Goal: Task Accomplishment & Management: Complete application form

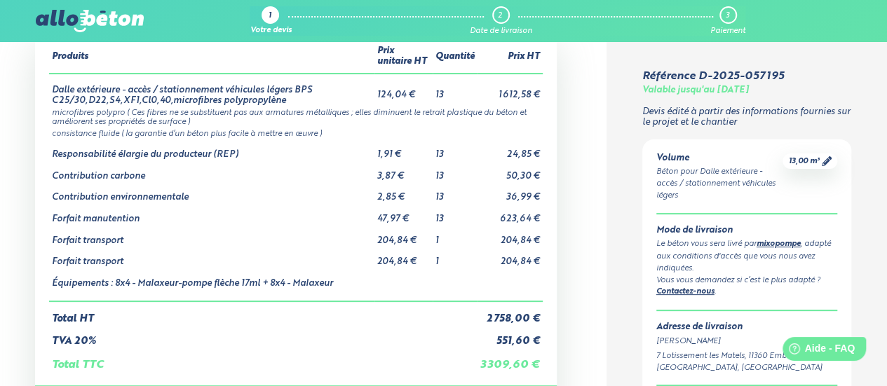
scroll to position [112, 0]
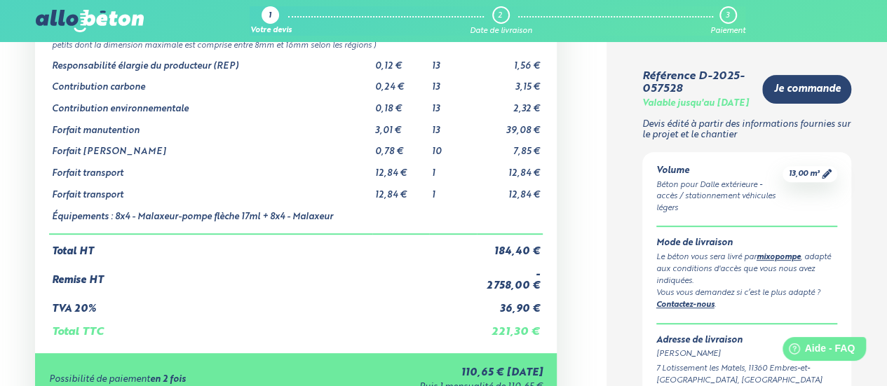
scroll to position [196, 0]
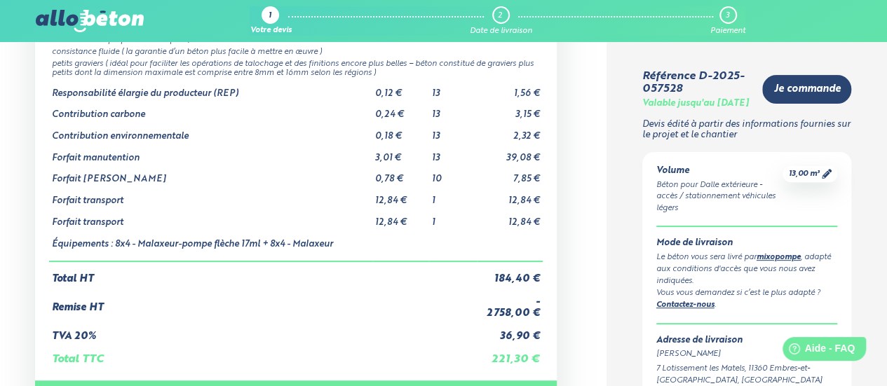
scroll to position [168, 0]
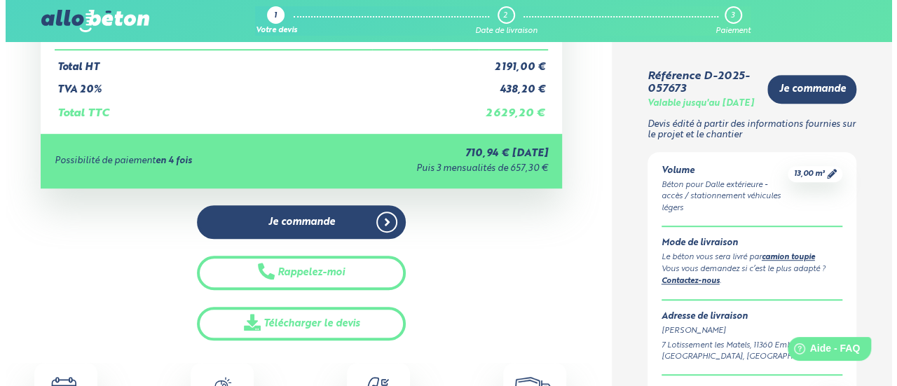
scroll to position [336, 0]
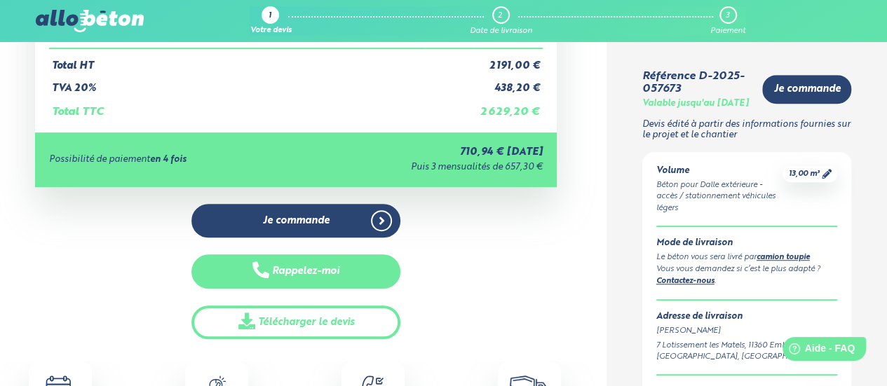
click at [369, 267] on button "Rappelez-moi" at bounding box center [295, 271] width 209 height 34
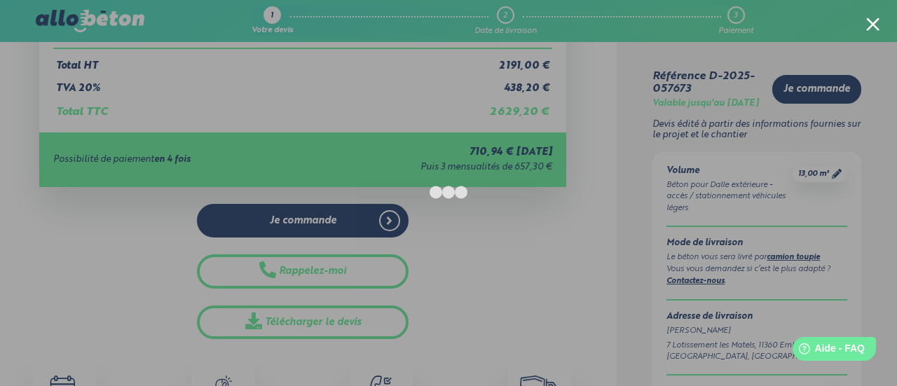
click at [792, 361] on html "Help Aide - FAQ" at bounding box center [826, 346] width 109 height 29
